Goal: Communication & Community: Connect with others

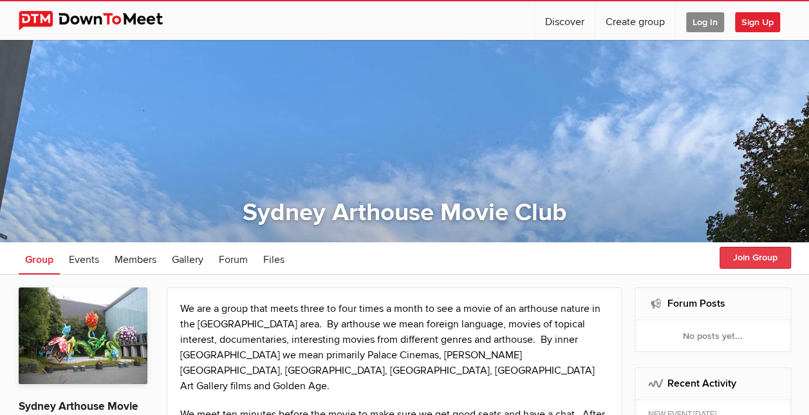
click at [758, 260] on button "Join Group" at bounding box center [755, 258] width 71 height 22
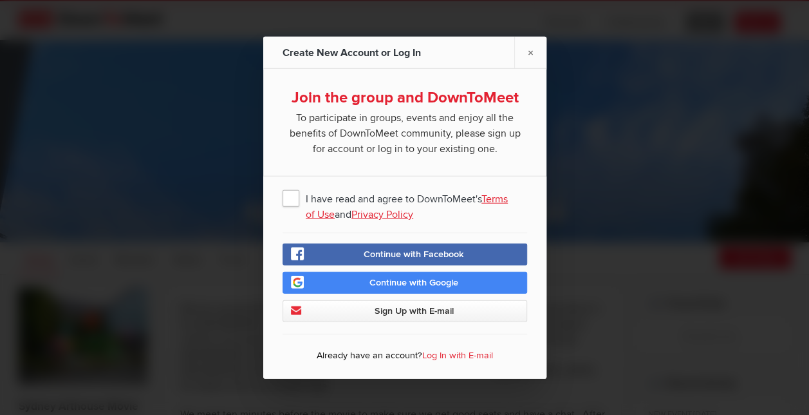
click at [608, 160] on div at bounding box center [404, 207] width 809 height 415
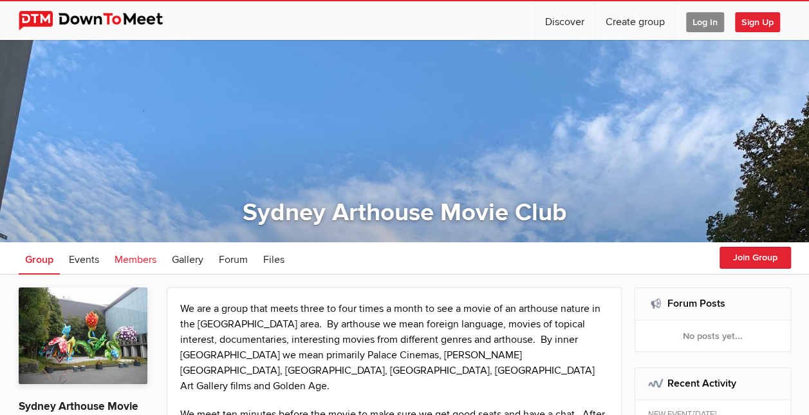
click at [144, 250] on link "Members" at bounding box center [135, 258] width 55 height 32
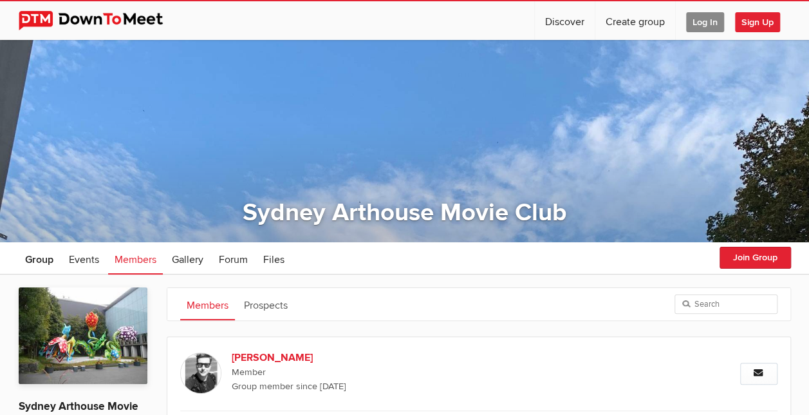
click at [143, 260] on span "Members" at bounding box center [136, 259] width 42 height 13
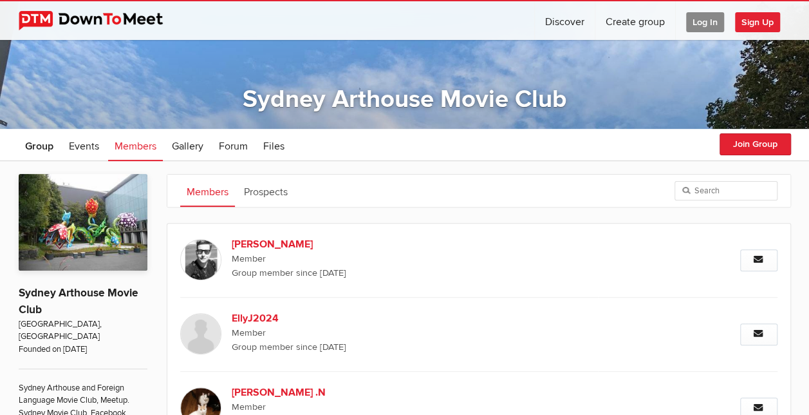
scroll to position [103, 0]
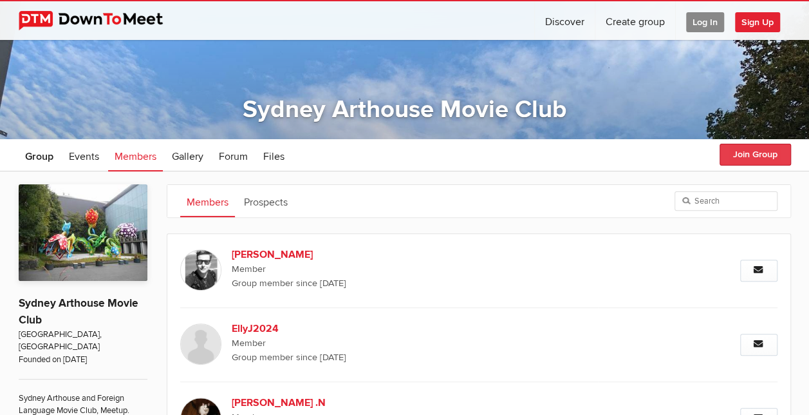
click at [762, 148] on button "Join Group" at bounding box center [755, 155] width 71 height 22
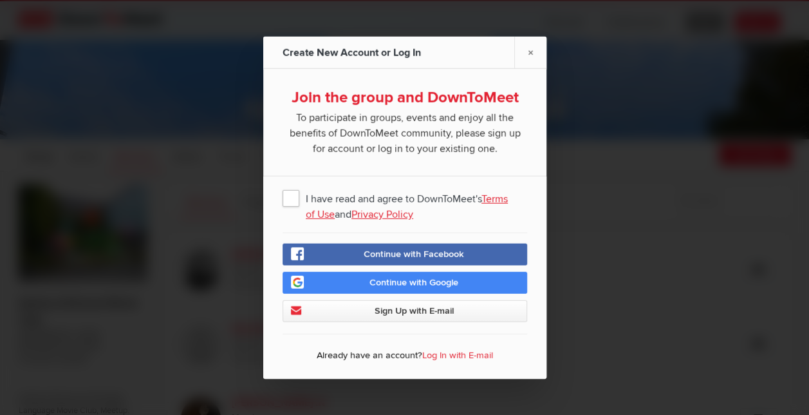
click at [419, 286] on span "Continue with Google" at bounding box center [414, 282] width 89 height 11
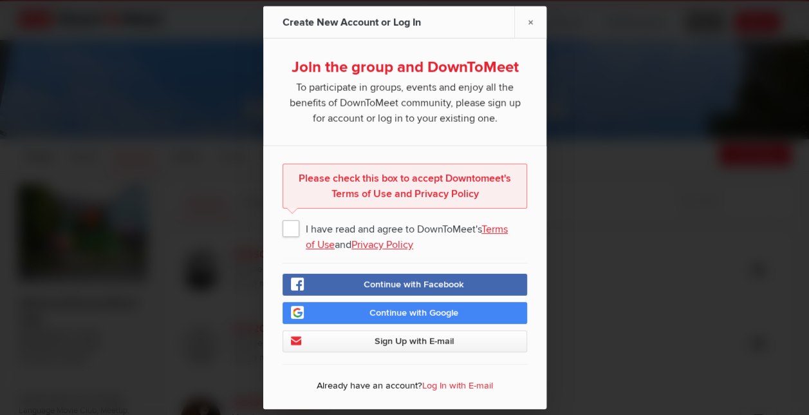
click at [295, 231] on span "I have read and agree to DownToMeet's Terms of Use and Privacy Policy" at bounding box center [405, 227] width 245 height 23
click at [0, 0] on input "I have read and agree to DownToMeet's Terms of Use and Privacy Policy" at bounding box center [0, 0] width 0 height 0
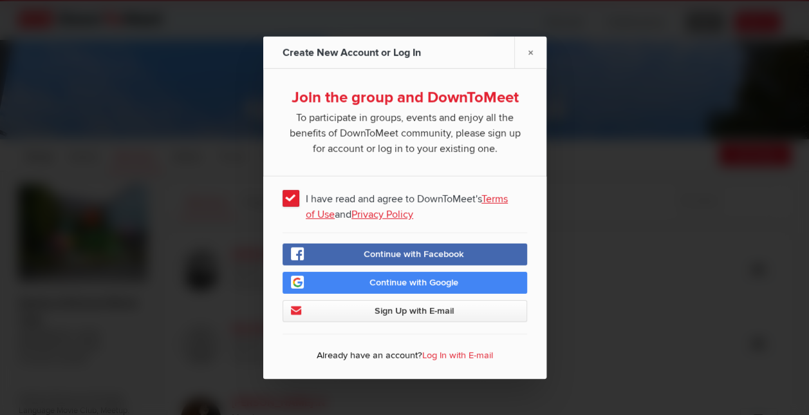
click at [375, 284] on span "Continue with Google" at bounding box center [414, 282] width 89 height 11
click at [446, 311] on span "Sign Up with E-mail" at bounding box center [413, 310] width 79 height 11
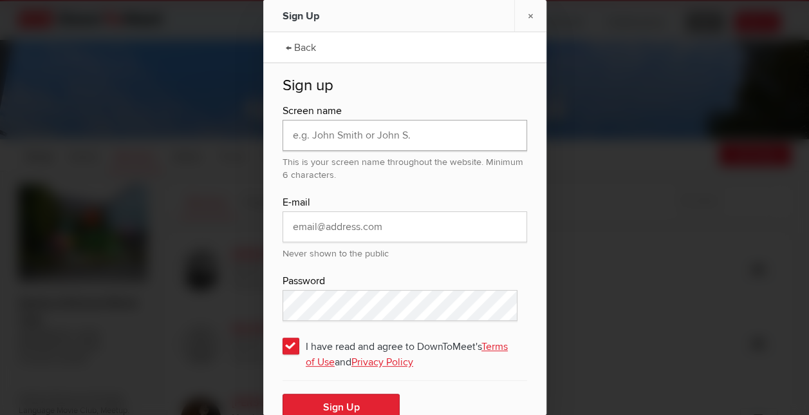
click at [404, 142] on input "text" at bounding box center [405, 135] width 245 height 31
type input "J"
click at [529, 19] on link "×" at bounding box center [531, 16] width 32 height 32
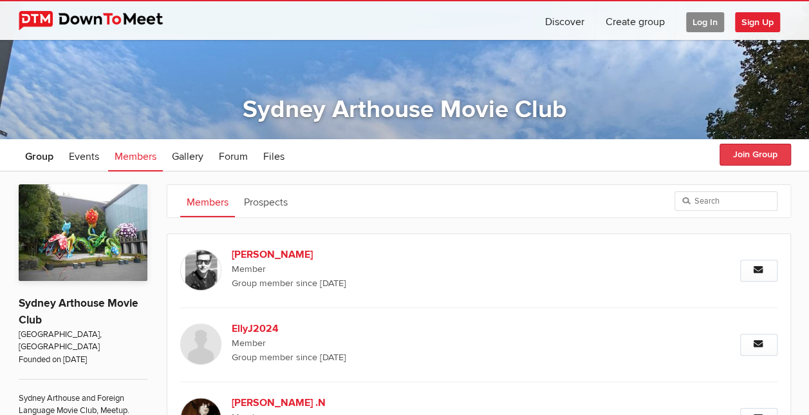
click at [743, 155] on button "Join Group" at bounding box center [755, 155] width 71 height 22
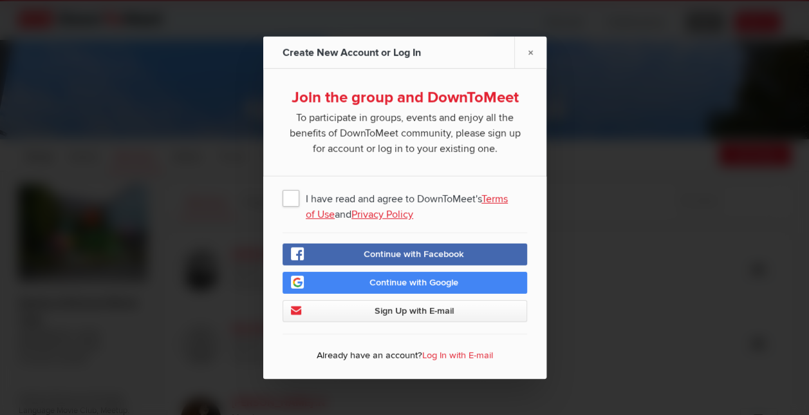
click at [295, 198] on span "I have read and agree to DownToMeet's Terms of Use and Privacy Policy" at bounding box center [405, 197] width 245 height 23
click at [0, 0] on input "I have read and agree to DownToMeet's Terms of Use and Privacy Policy" at bounding box center [0, 0] width 0 height 0
click at [393, 312] on span "Sign Up with E-mail" at bounding box center [413, 310] width 79 height 11
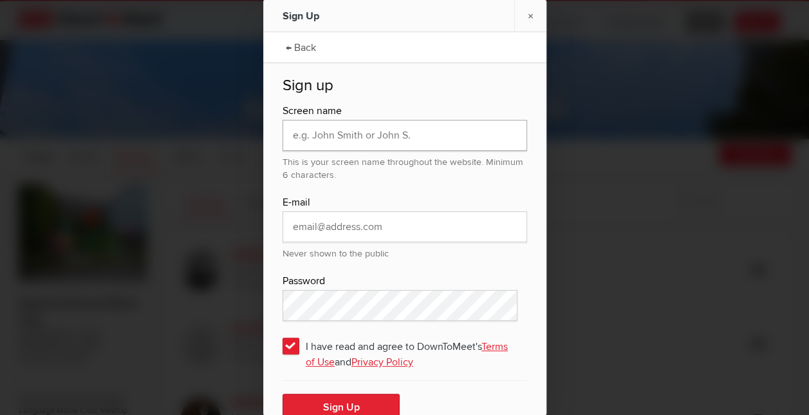
click at [388, 140] on input "text" at bounding box center [405, 135] width 245 height 31
type input "Rajina"
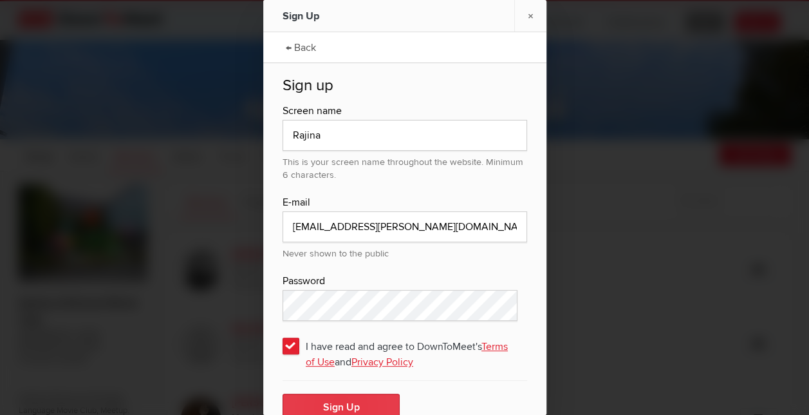
click at [341, 404] on button "Sign Up" at bounding box center [341, 406] width 117 height 27
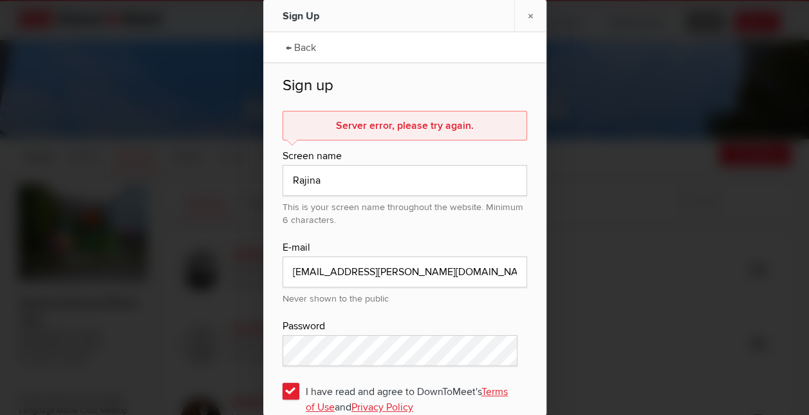
scroll to position [63, 0]
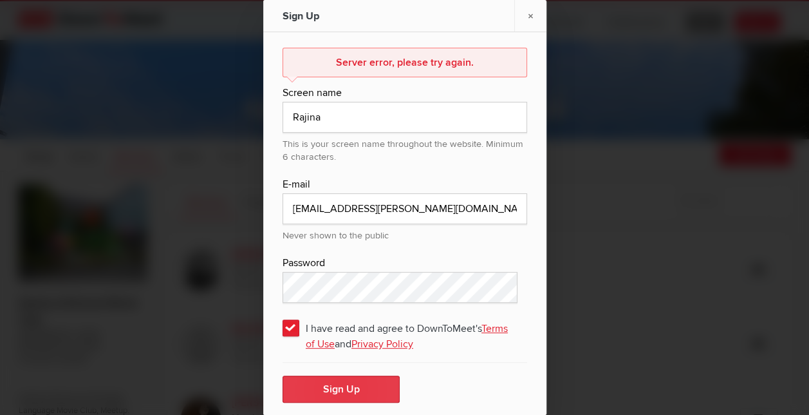
click at [323, 393] on button "Sign Up" at bounding box center [341, 388] width 117 height 27
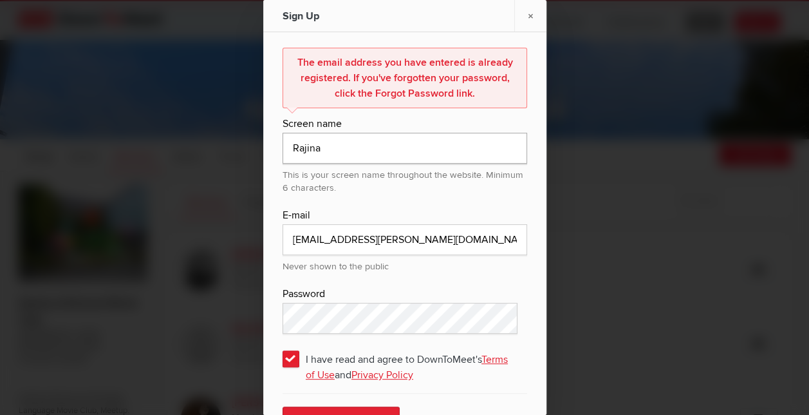
click at [363, 151] on input "Rajina" at bounding box center [405, 148] width 245 height 31
click at [290, 238] on input "[EMAIL_ADDRESS][PERSON_NAME][DOMAIN_NAME]" at bounding box center [405, 239] width 245 height 31
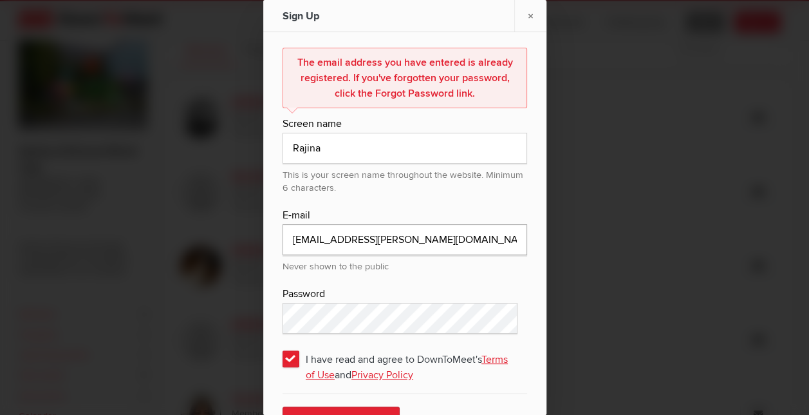
scroll to position [274, 0]
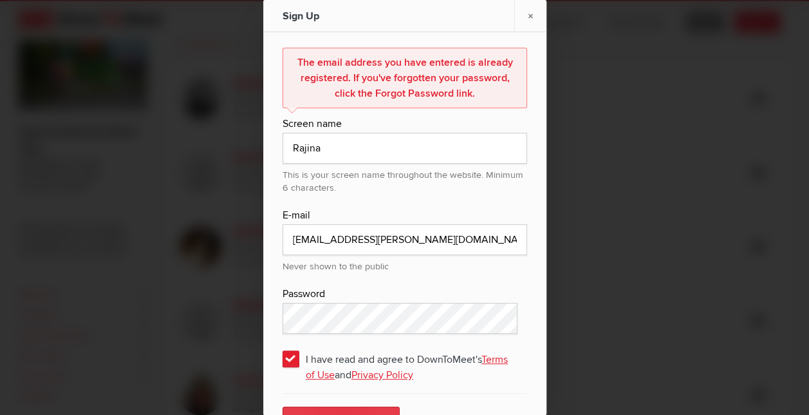
click at [312, 410] on button "Sign Up" at bounding box center [341, 419] width 117 height 27
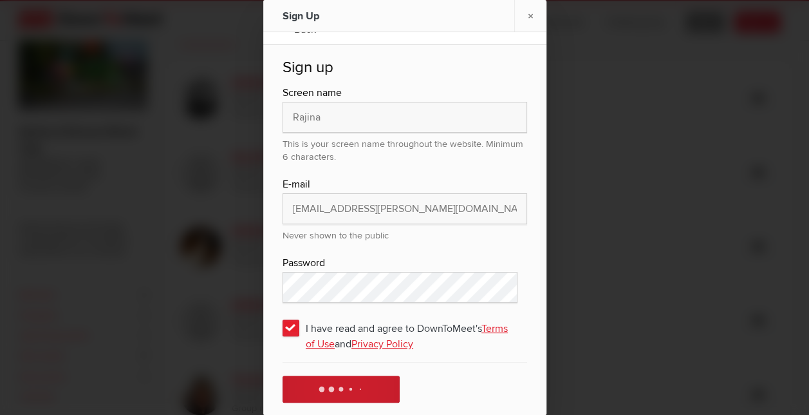
scroll to position [63, 0]
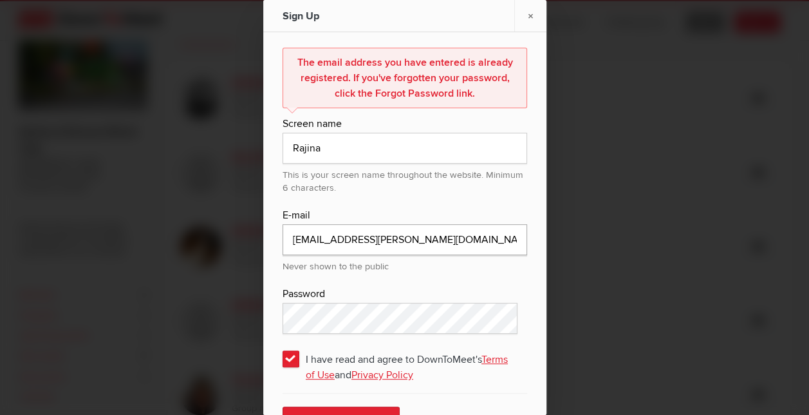
click at [423, 237] on input "[EMAIL_ADDRESS][PERSON_NAME][DOMAIN_NAME]" at bounding box center [405, 239] width 245 height 31
type input "r"
type input "[EMAIL_ADDRESS][DOMAIN_NAME]"
click at [352, 410] on button "Sign Up" at bounding box center [341, 419] width 117 height 27
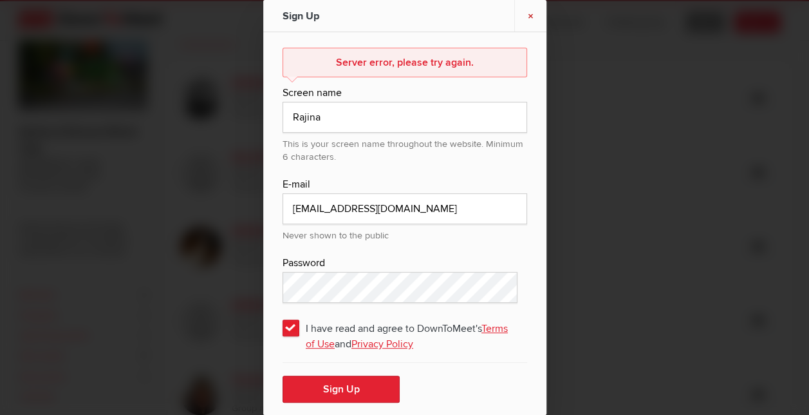
click at [538, 9] on link "×" at bounding box center [531, 16] width 32 height 32
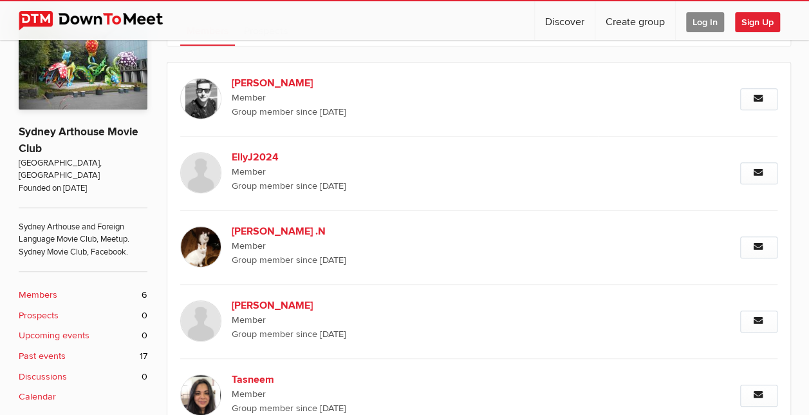
click at [694, 24] on span "Log In" at bounding box center [705, 22] width 38 height 20
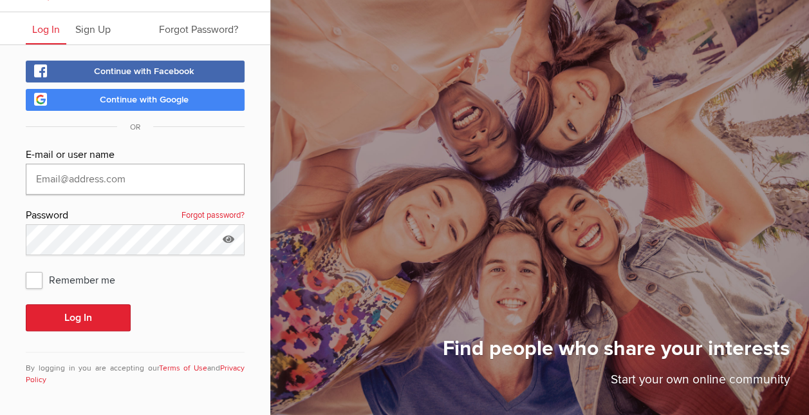
click at [151, 178] on input "text" at bounding box center [135, 179] width 219 height 31
type input "[EMAIL_ADDRESS][PERSON_NAME][DOMAIN_NAME]"
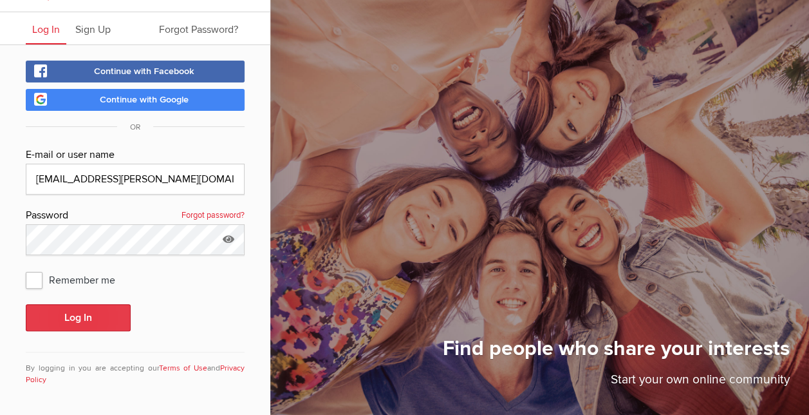
click at [62, 313] on button "Log In" at bounding box center [78, 317] width 105 height 27
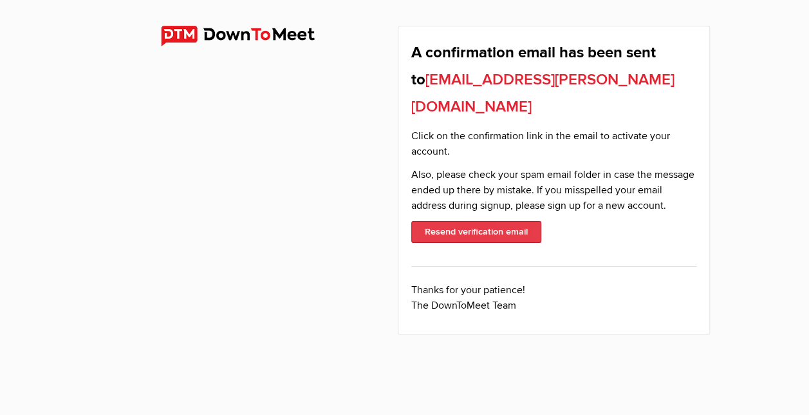
click at [513, 221] on button "Resend verification email" at bounding box center [477, 232] width 130 height 22
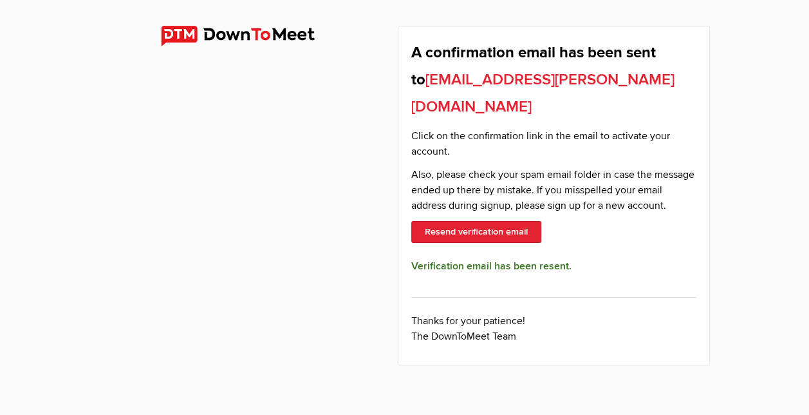
click at [166, 35] on img at bounding box center [248, 36] width 175 height 21
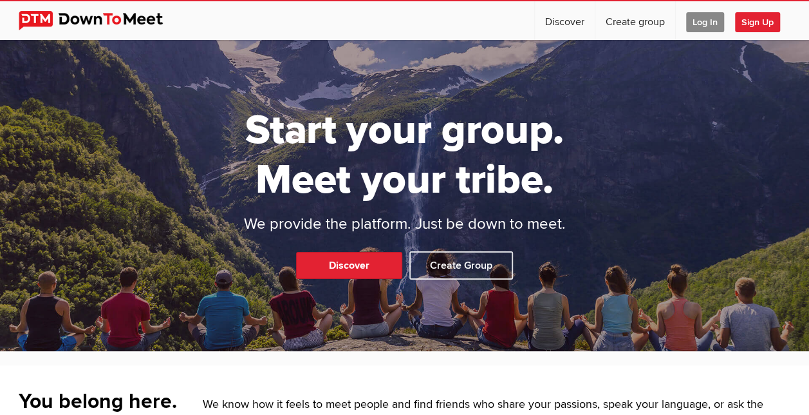
click at [710, 22] on span "Log In" at bounding box center [705, 22] width 38 height 20
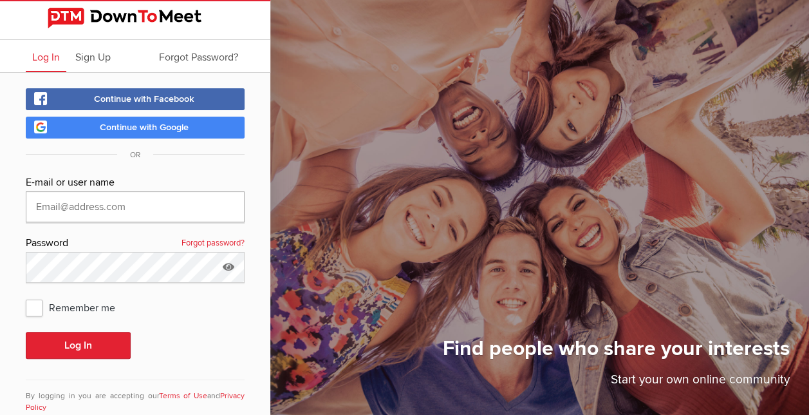
click at [97, 208] on input "text" at bounding box center [135, 206] width 219 height 31
type input "[EMAIL_ADDRESS][PERSON_NAME][DOMAIN_NAME]"
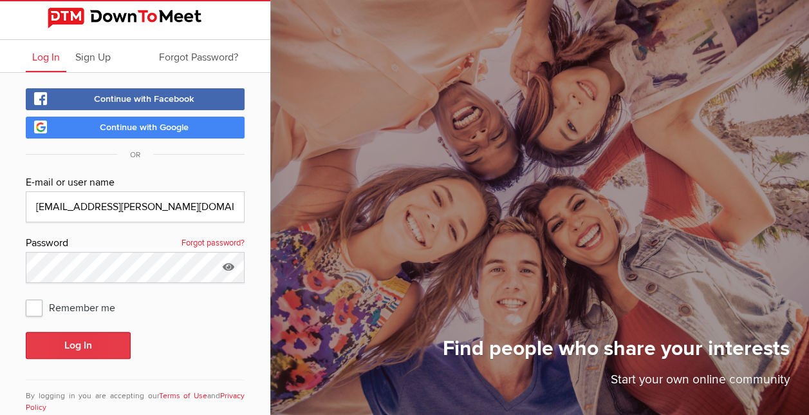
click at [88, 341] on button "Log In" at bounding box center [78, 345] width 105 height 27
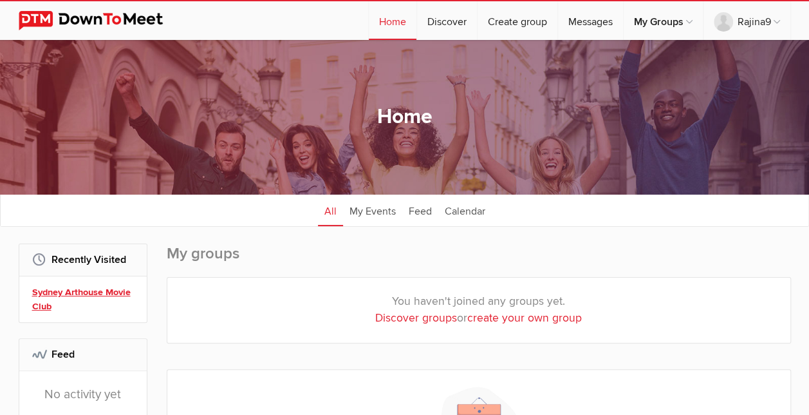
click at [109, 289] on link "Sydney Arthouse Movie Club" at bounding box center [85, 299] width 106 height 28
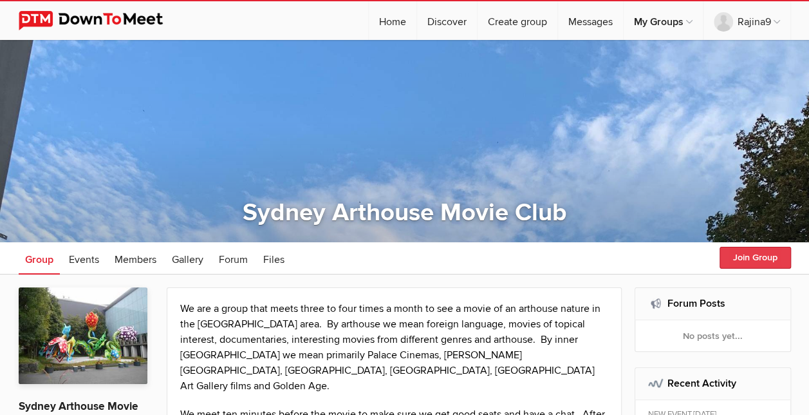
click at [753, 254] on button "Join Group" at bounding box center [755, 258] width 71 height 22
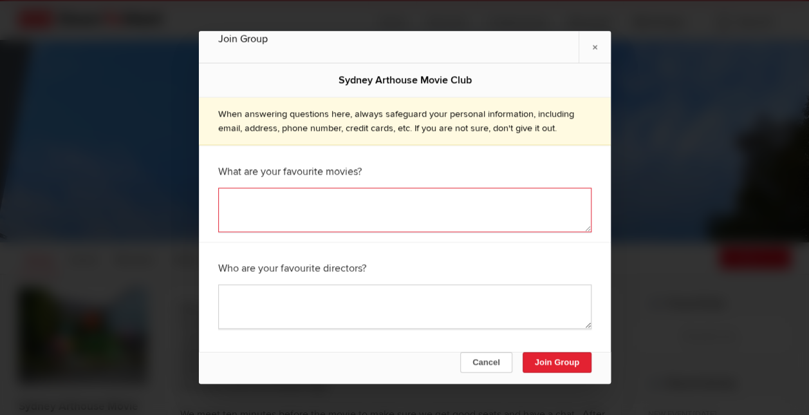
click at [493, 216] on textarea at bounding box center [405, 210] width 374 height 44
click at [413, 309] on textarea at bounding box center [405, 307] width 374 height 44
click at [401, 200] on textarea at bounding box center [405, 210] width 374 height 44
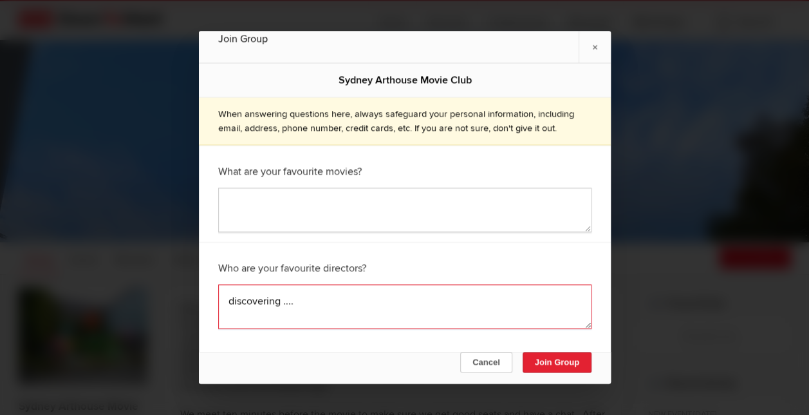
click at [225, 299] on textarea "discovering ...." at bounding box center [405, 307] width 374 height 44
click at [245, 287] on textarea "discovering ...." at bounding box center [405, 307] width 374 height 44
click at [228, 312] on textarea "[PERSON_NAME] discovering ...." at bounding box center [405, 307] width 374 height 44
type textarea "[PERSON_NAME] still discovering ...."
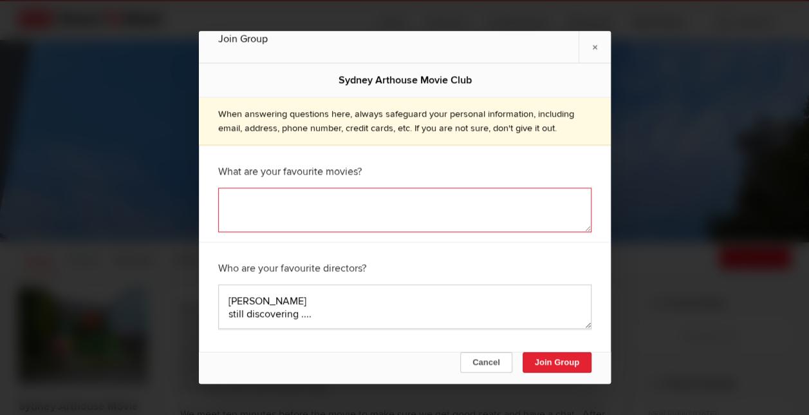
click at [311, 194] on textarea at bounding box center [405, 210] width 374 height 44
type textarea "Pyaasa"
click at [549, 357] on button "Join Group" at bounding box center [556, 362] width 69 height 21
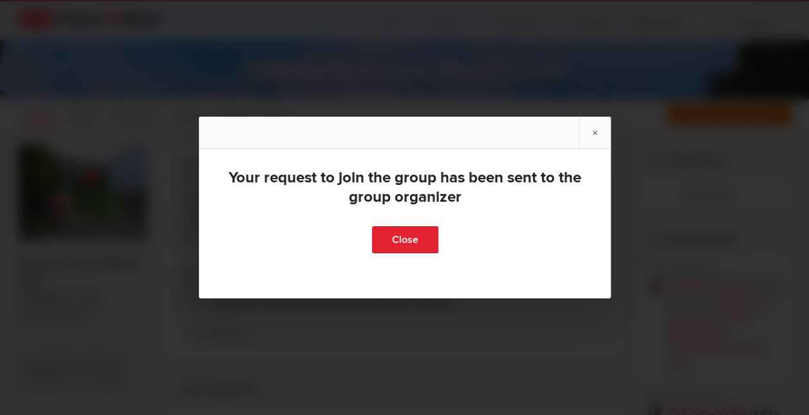
scroll to position [155, 0]
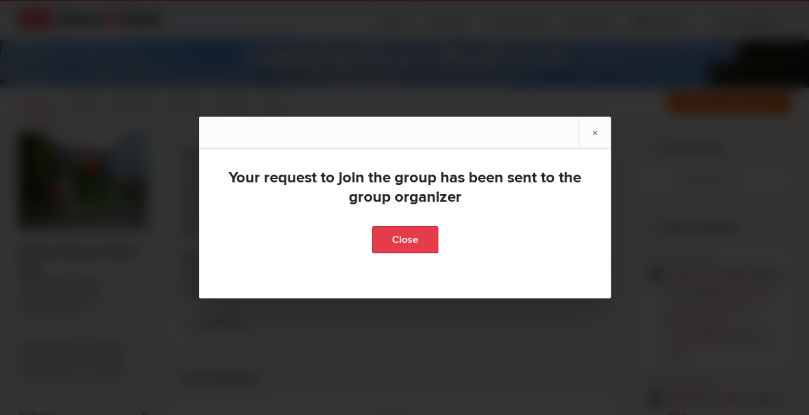
click at [422, 247] on link "Close" at bounding box center [405, 239] width 66 height 27
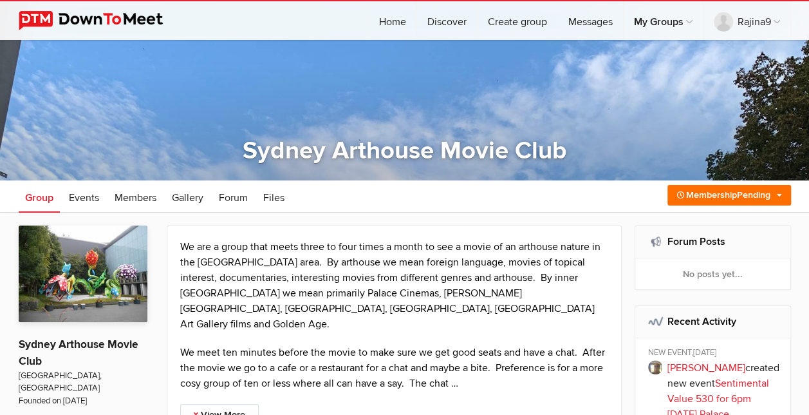
scroll to position [60, 0]
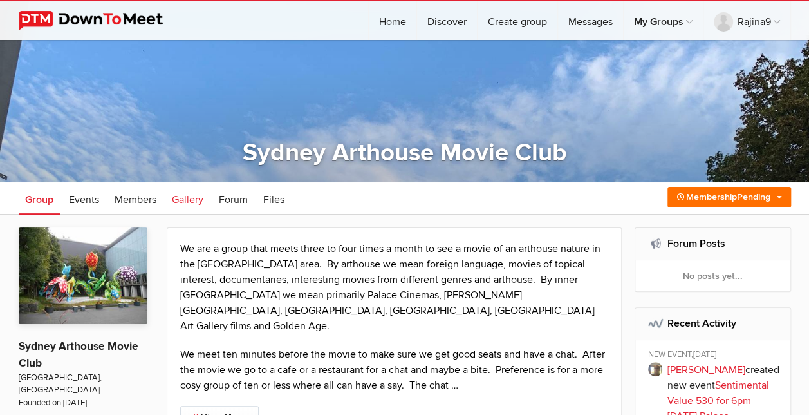
click at [192, 196] on span "Gallery" at bounding box center [188, 199] width 32 height 13
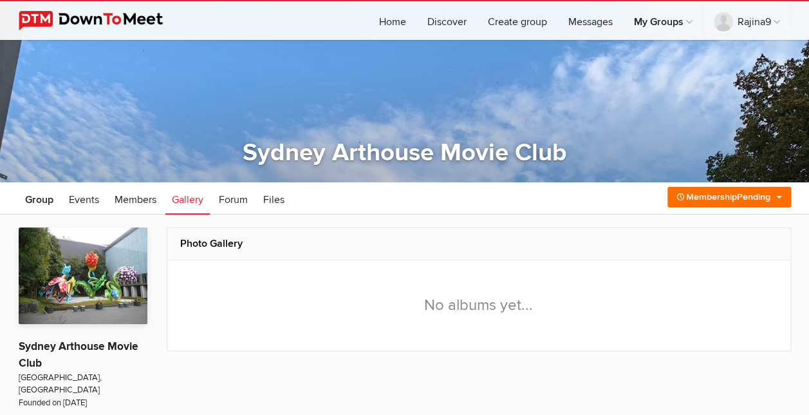
click at [192, 196] on span "Gallery" at bounding box center [188, 199] width 32 height 13
click at [439, 23] on link "Discover" at bounding box center [447, 20] width 60 height 39
select select "null"
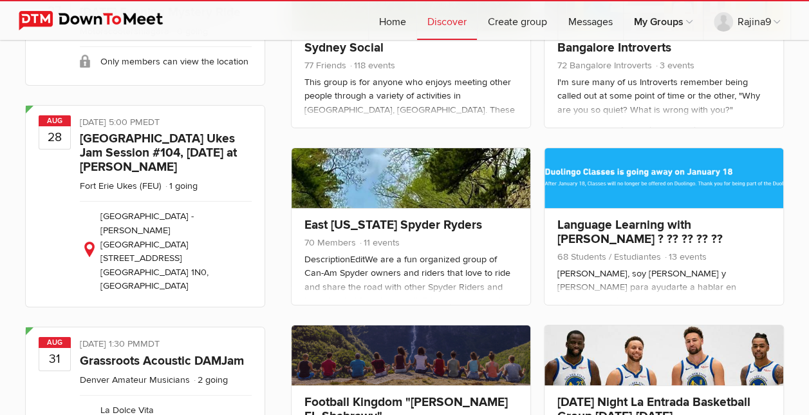
scroll to position [2086, 0]
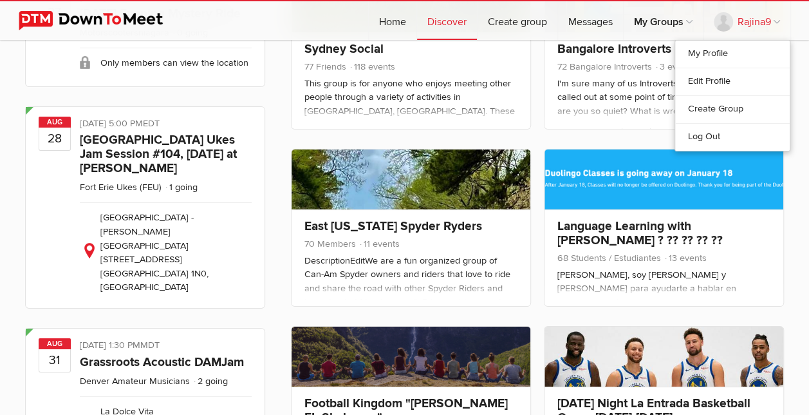
click at [777, 23] on link "Rajina9" at bounding box center [747, 20] width 87 height 39
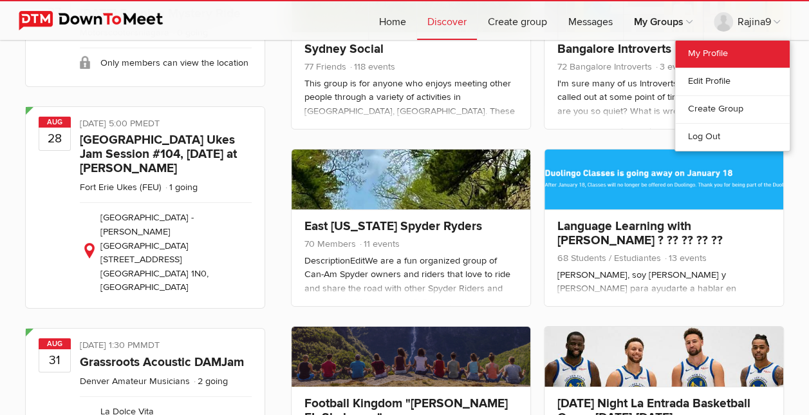
click at [742, 61] on link "My Profile" at bounding box center [733, 54] width 115 height 27
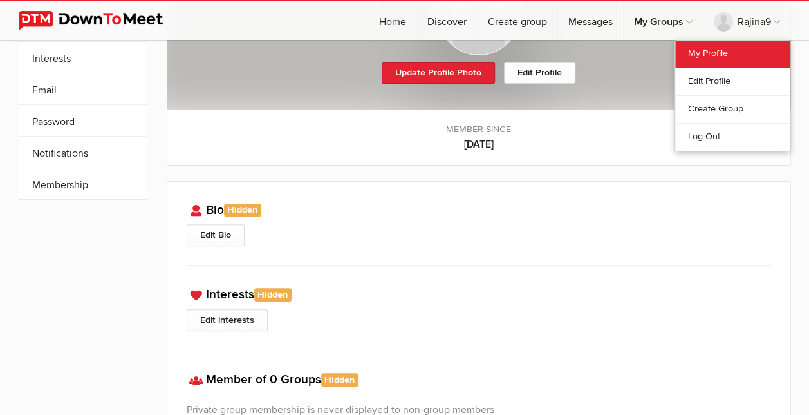
scroll to position [330, 0]
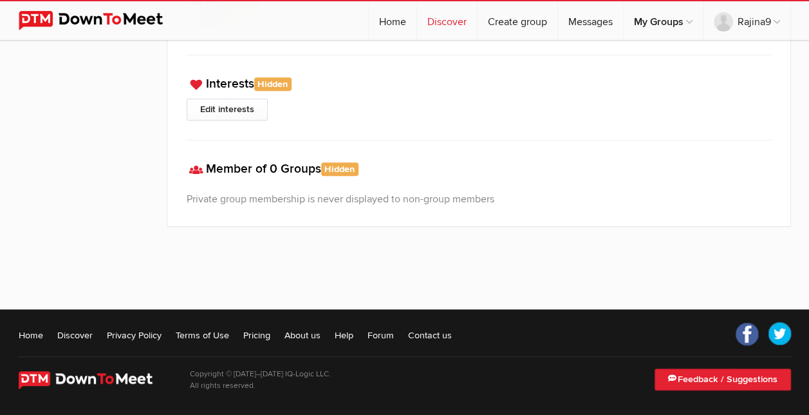
click at [459, 18] on link "Discover" at bounding box center [447, 20] width 60 height 39
select select "null"
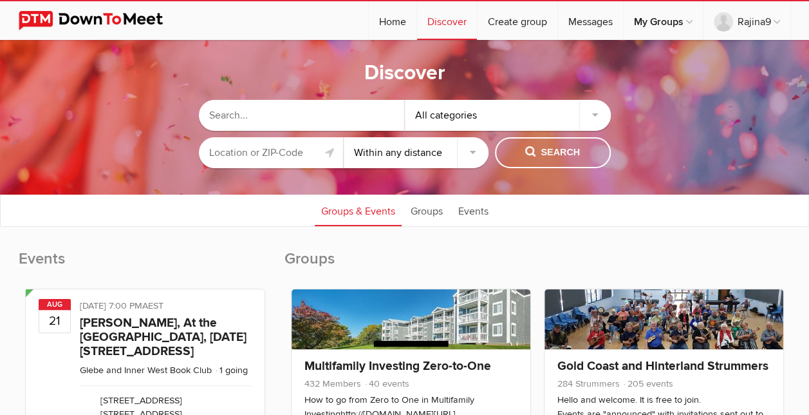
click at [307, 113] on input "text" at bounding box center [302, 115] width 206 height 31
click at [583, 118] on div "All categories" at bounding box center [508, 115] width 206 height 31
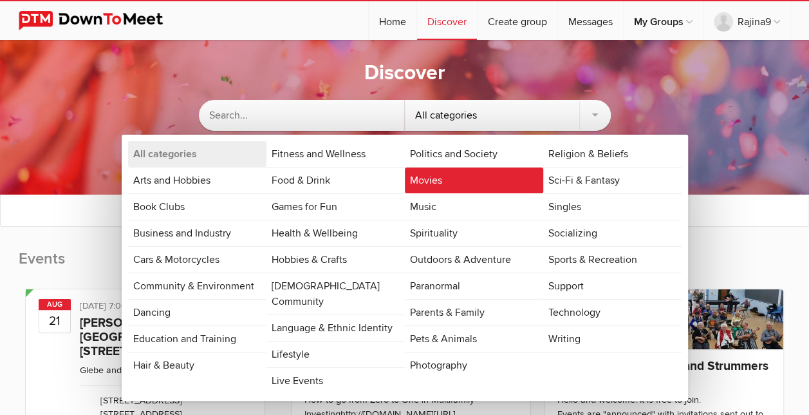
click at [429, 171] on link "Movies" at bounding box center [474, 180] width 138 height 26
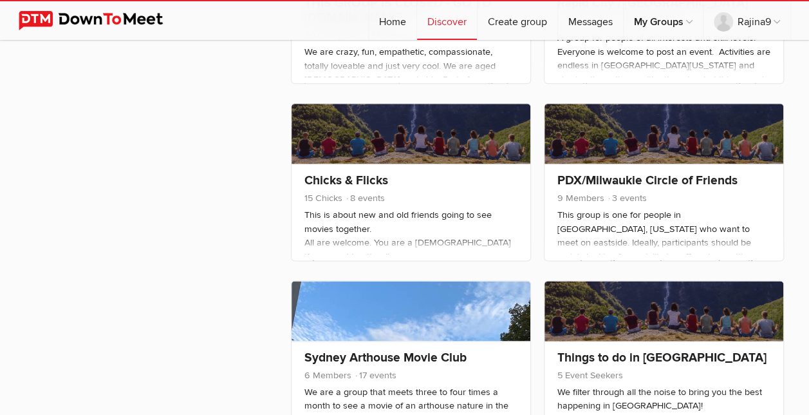
scroll to position [721, 0]
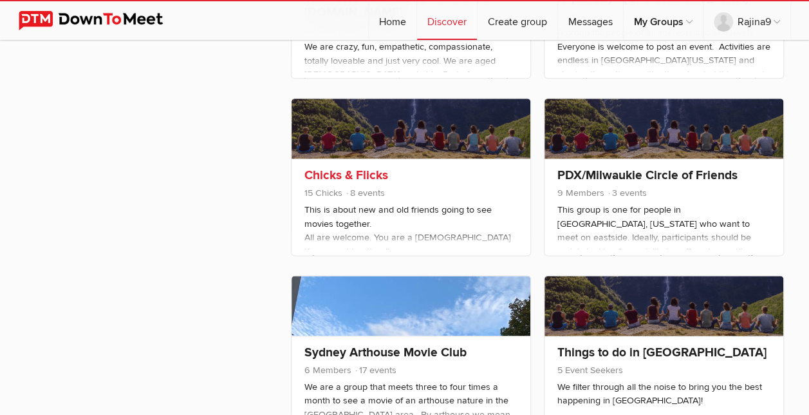
click at [359, 175] on link "Chicks & Flicks" at bounding box center [347, 174] width 84 height 15
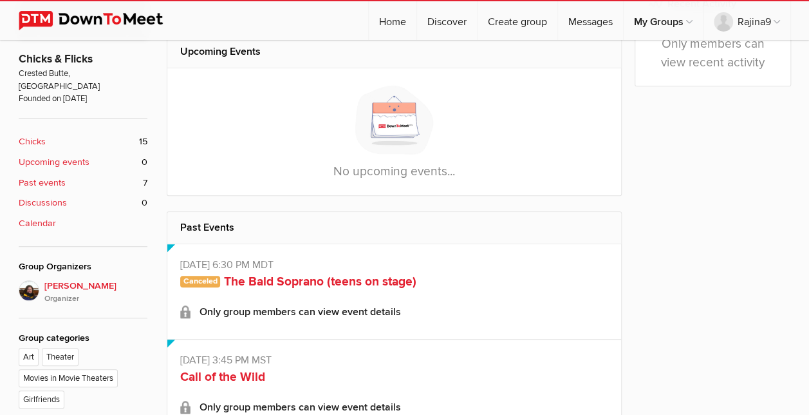
scroll to position [386, 0]
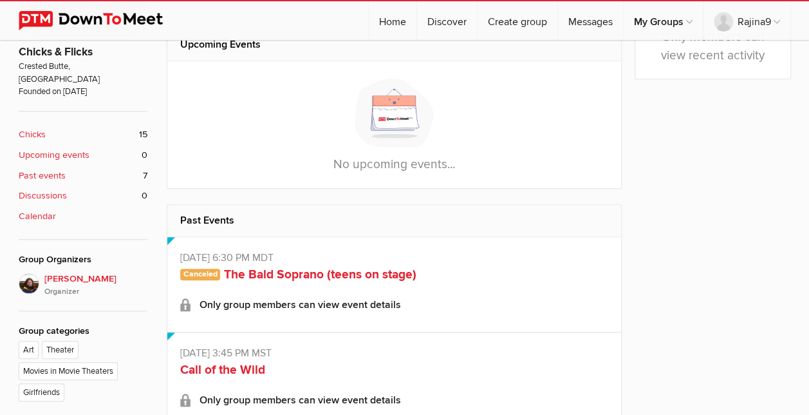
select select "null"
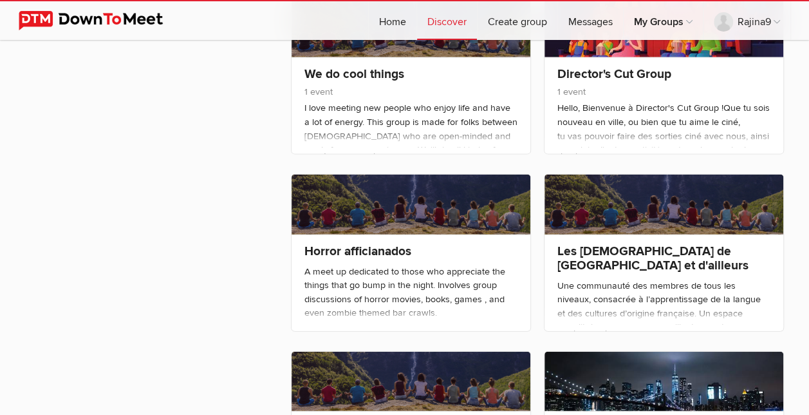
scroll to position [1365, 0]
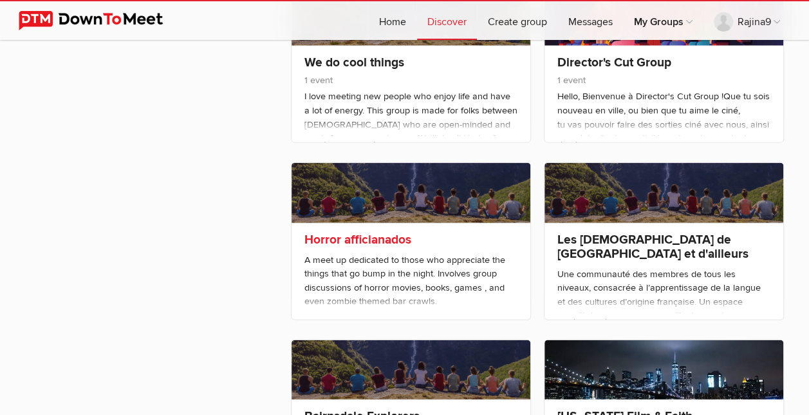
click at [390, 238] on link "Horror afficianados" at bounding box center [358, 239] width 107 height 15
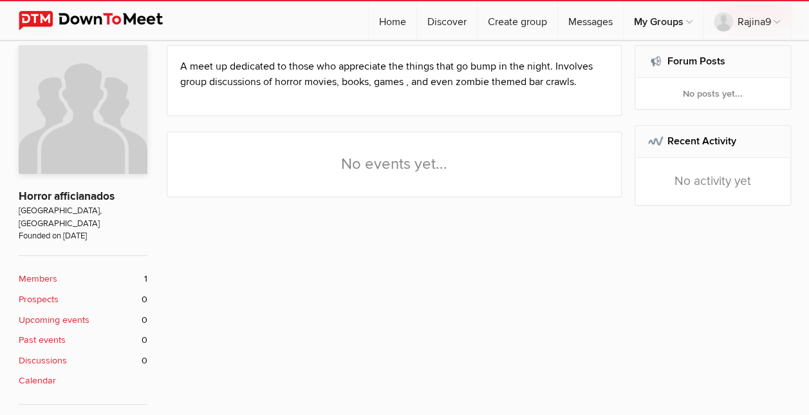
scroll to position [258, 0]
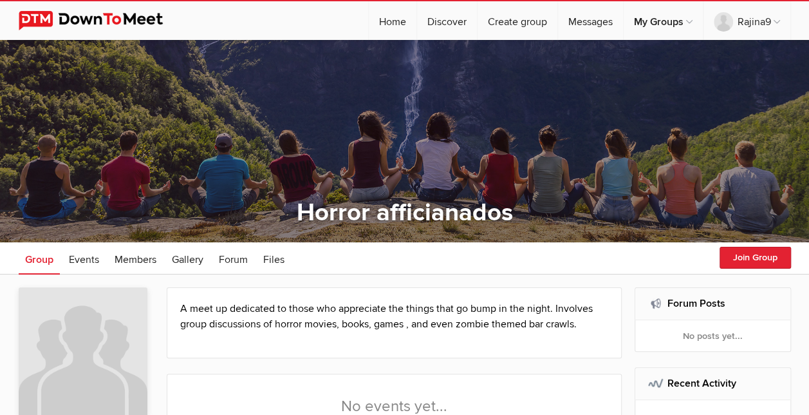
select select "null"
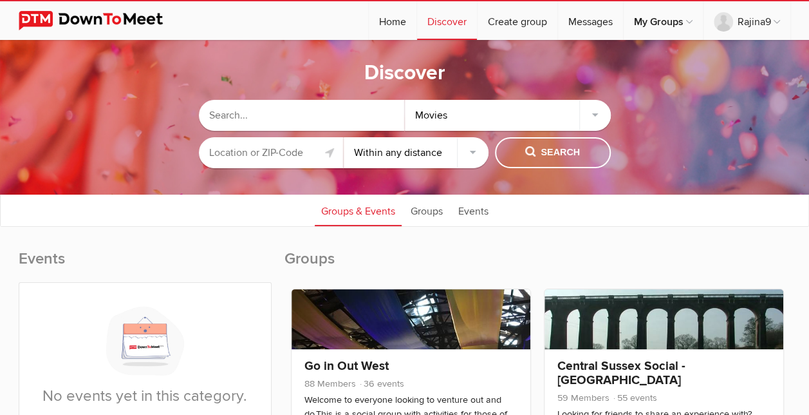
click at [307, 151] on input "text" at bounding box center [271, 152] width 145 height 31
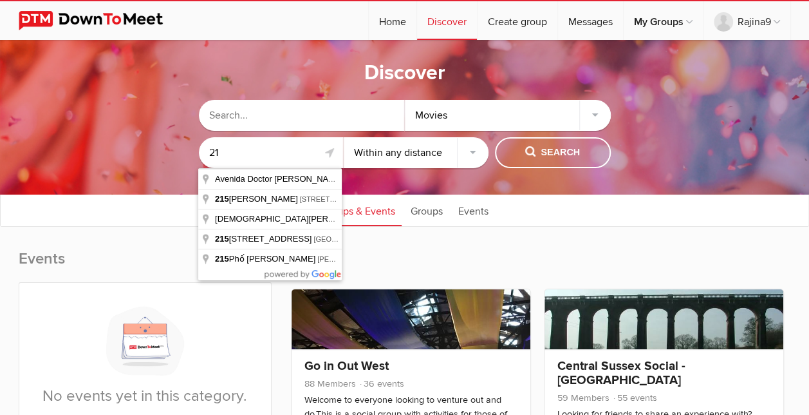
type input "2"
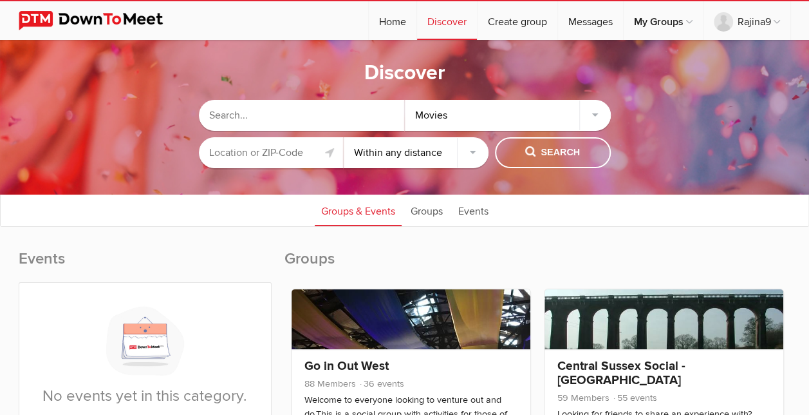
click at [470, 151] on select "Within 10 miles Within 25 miles Within 50 miles Within 100 miles Within any dis…" at bounding box center [416, 152] width 145 height 31
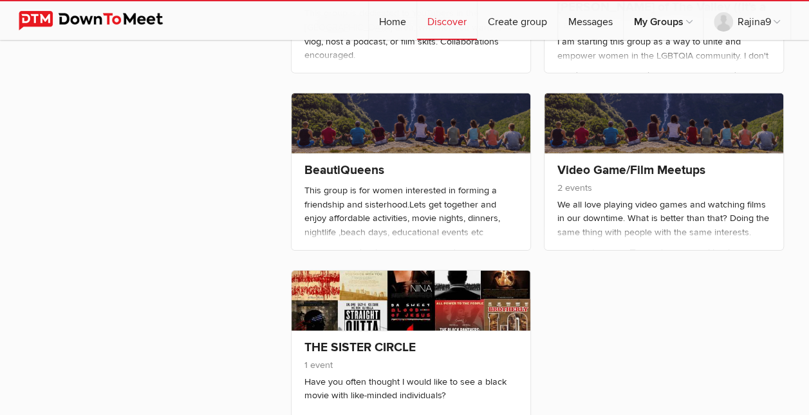
scroll to position [1977, 0]
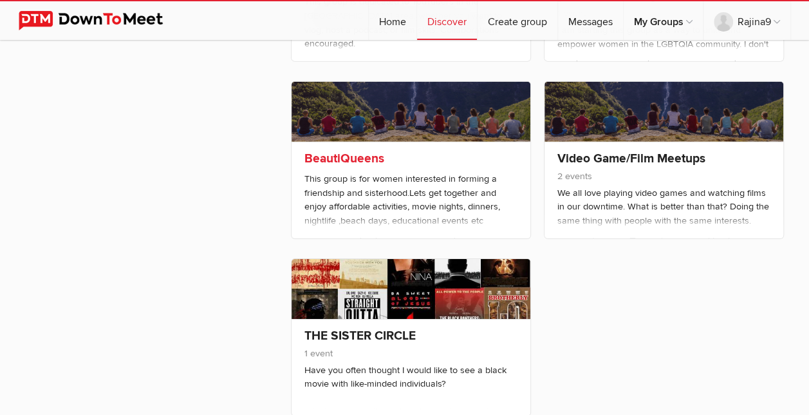
click at [372, 151] on link "BeautiQueens" at bounding box center [345, 158] width 80 height 15
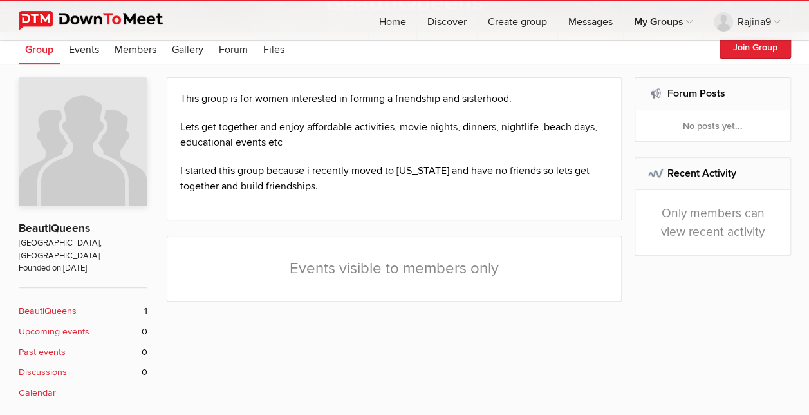
scroll to position [232, 0]
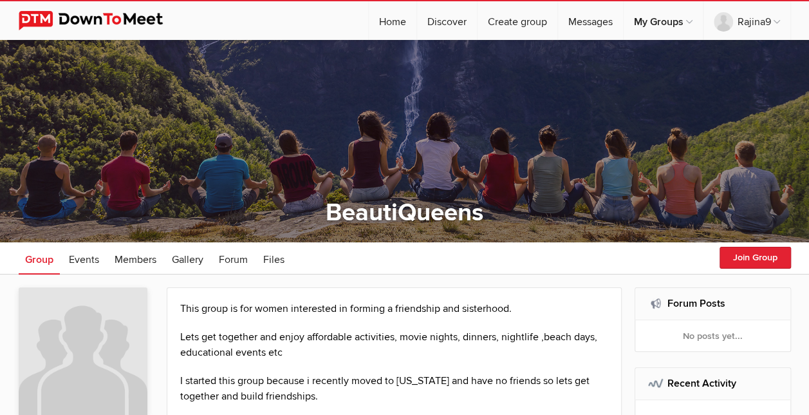
select select "null"
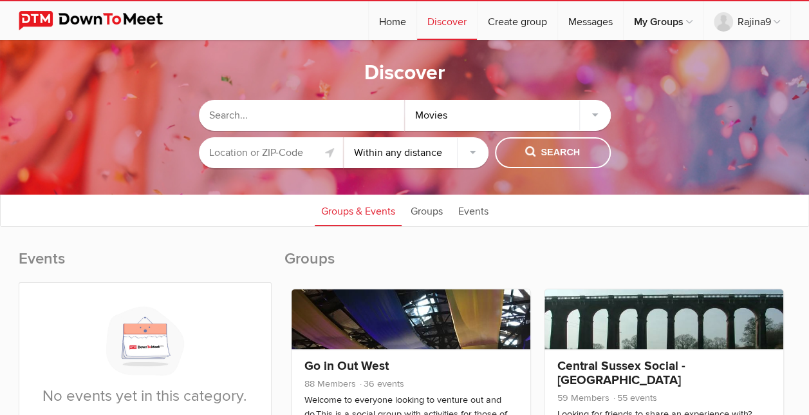
click at [241, 149] on input "text" at bounding box center [271, 152] width 145 height 31
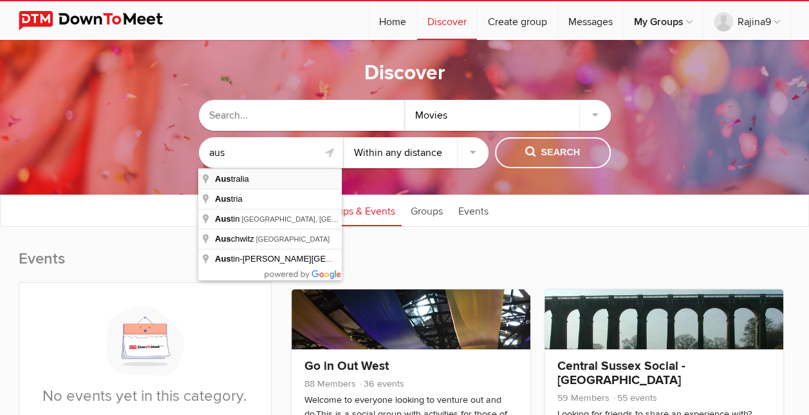
type input "[GEOGRAPHIC_DATA]"
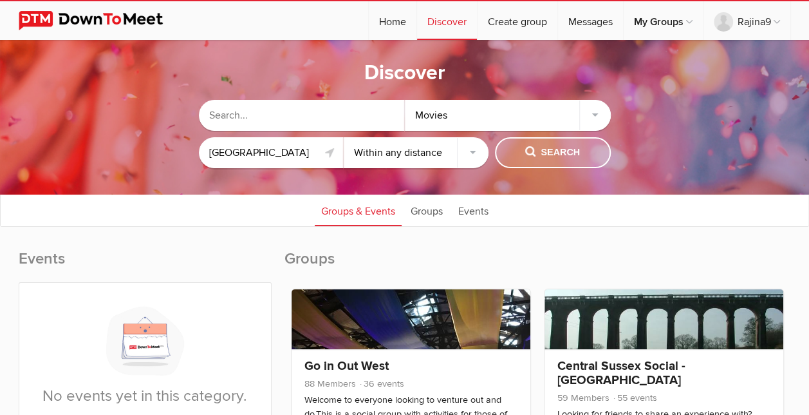
click at [576, 147] on span "Search" at bounding box center [552, 153] width 55 height 14
click at [544, 158] on span "Search" at bounding box center [552, 153] width 55 height 14
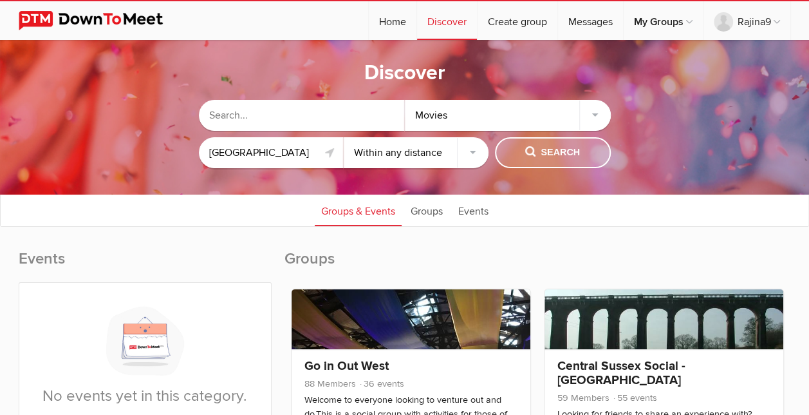
click at [544, 158] on span "Search" at bounding box center [552, 153] width 55 height 14
click at [383, 366] on link "Go in Out West" at bounding box center [347, 365] width 84 height 15
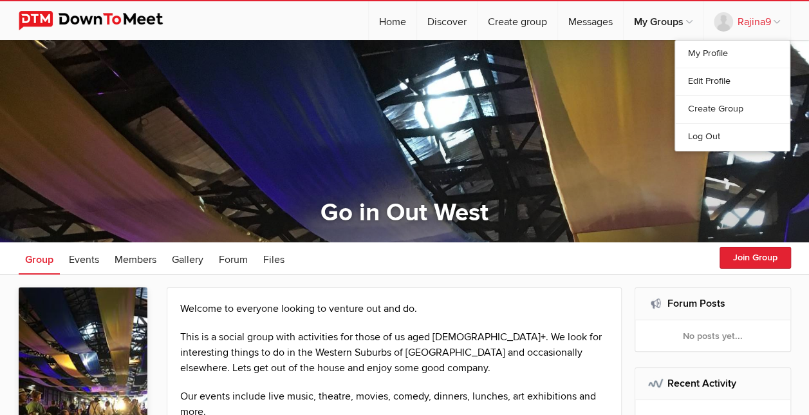
click at [779, 17] on link "Rajina9" at bounding box center [747, 20] width 87 height 39
click at [717, 138] on link "Log Out" at bounding box center [733, 137] width 115 height 28
